Goal: Find specific page/section: Find specific page/section

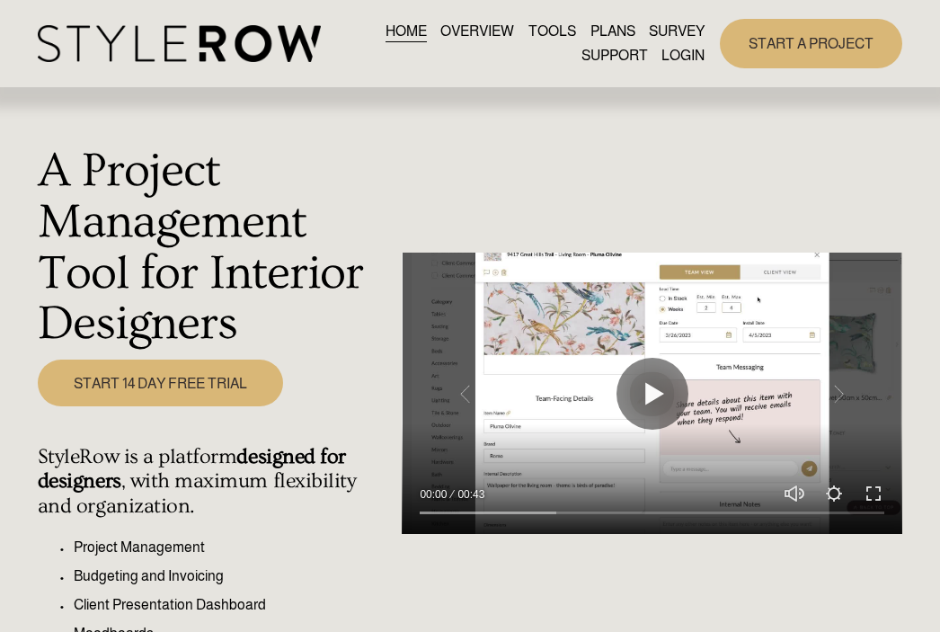
click at [675, 59] on link "LOGIN" at bounding box center [683, 56] width 43 height 24
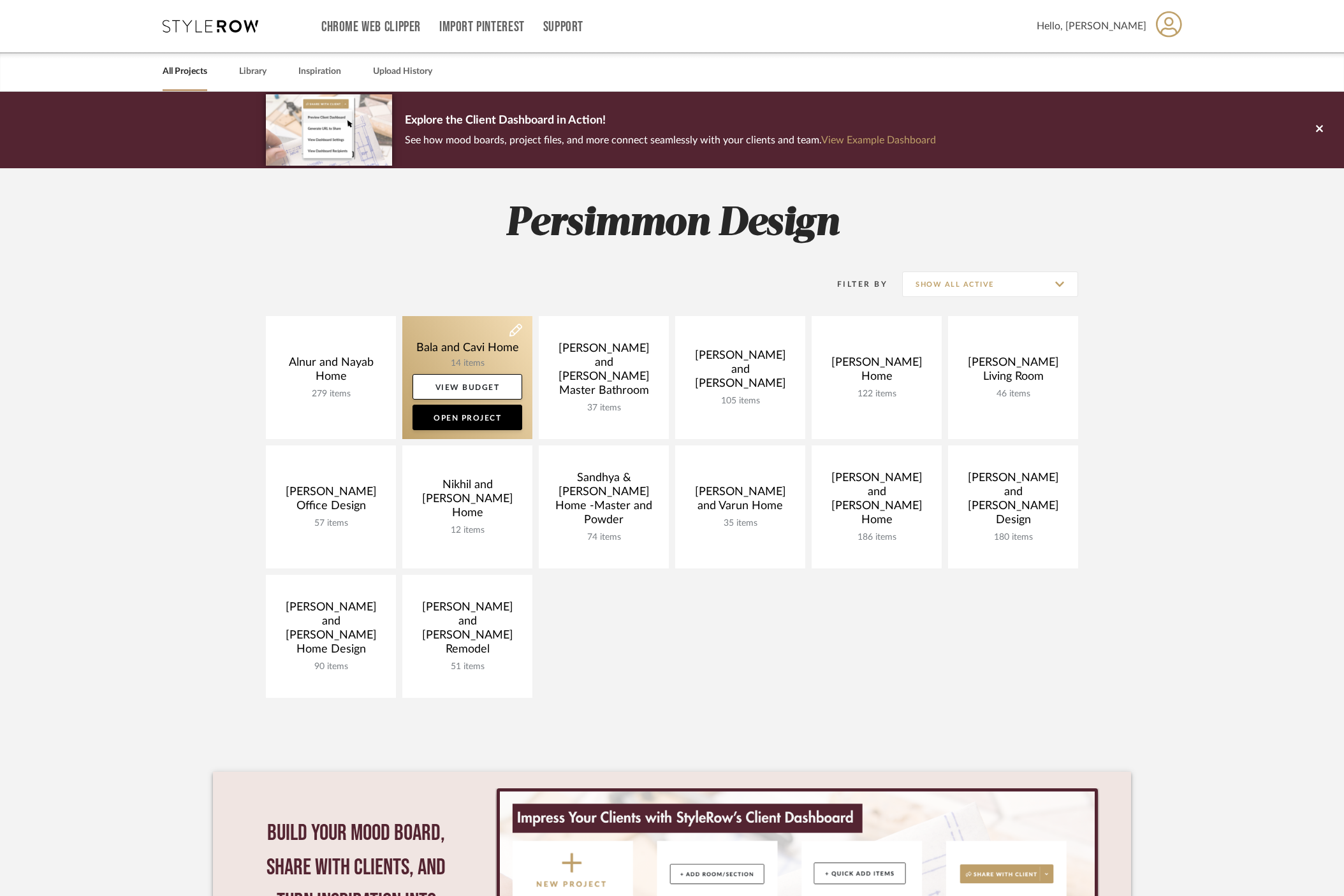
click at [463, 342] on link at bounding box center [467, 377] width 130 height 123
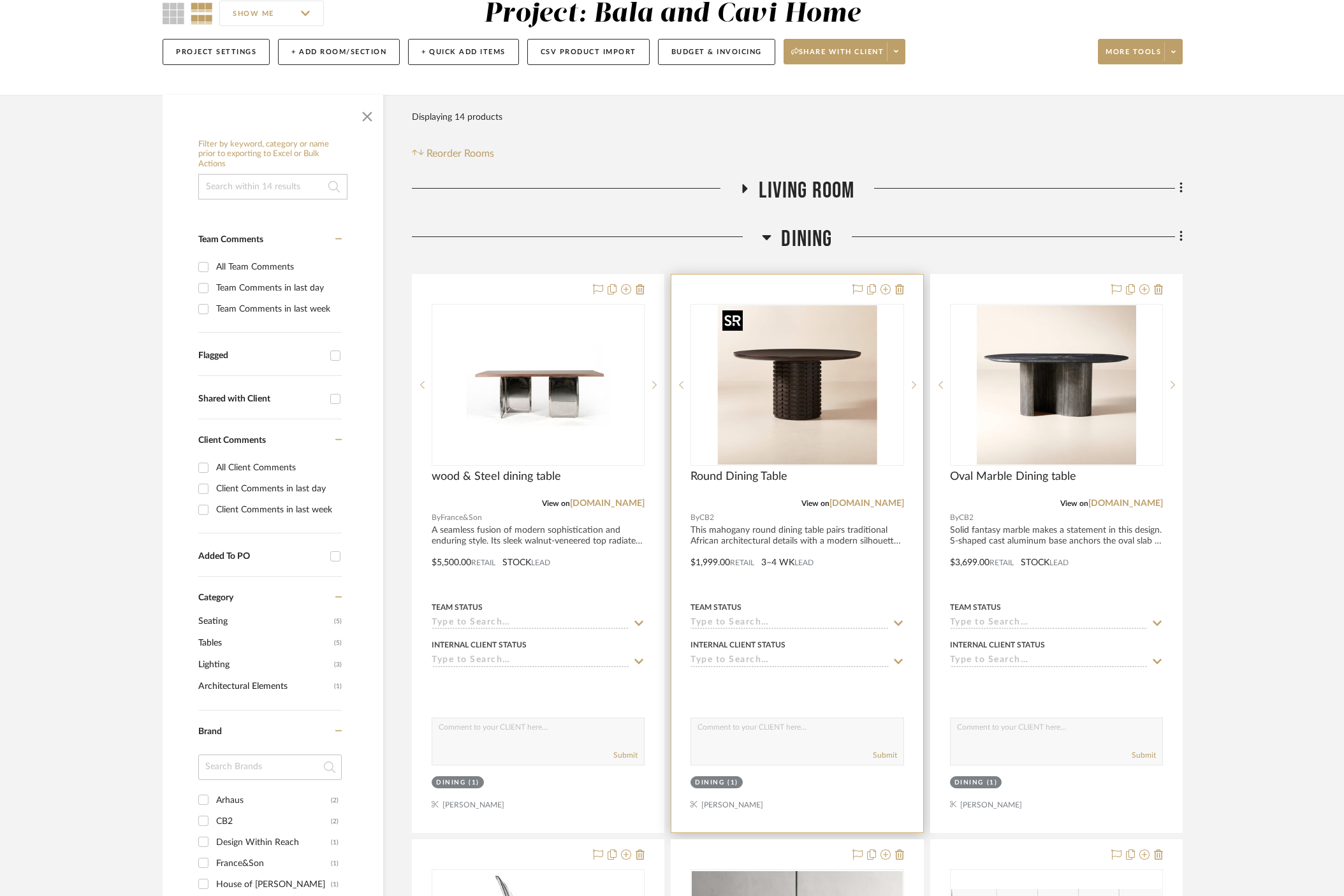
scroll to position [138, 0]
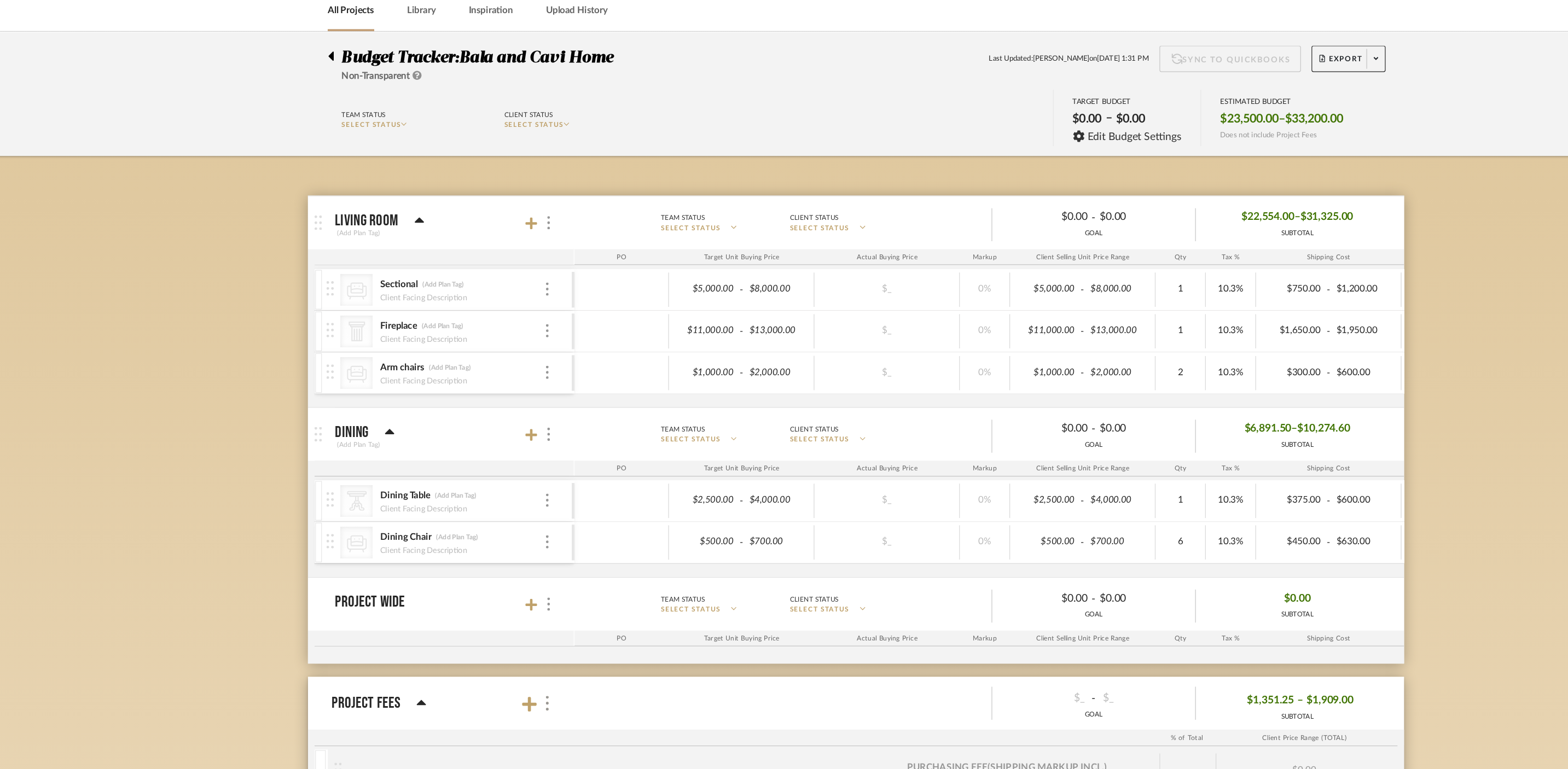
click at [1153, 290] on div "Budget Tracker: Bala and Cavi Home Non-Transparent Last Updated: [PERSON_NAME] …" at bounding box center [784, 510] width 1568 height 865
